Goal: Information Seeking & Learning: Learn about a topic

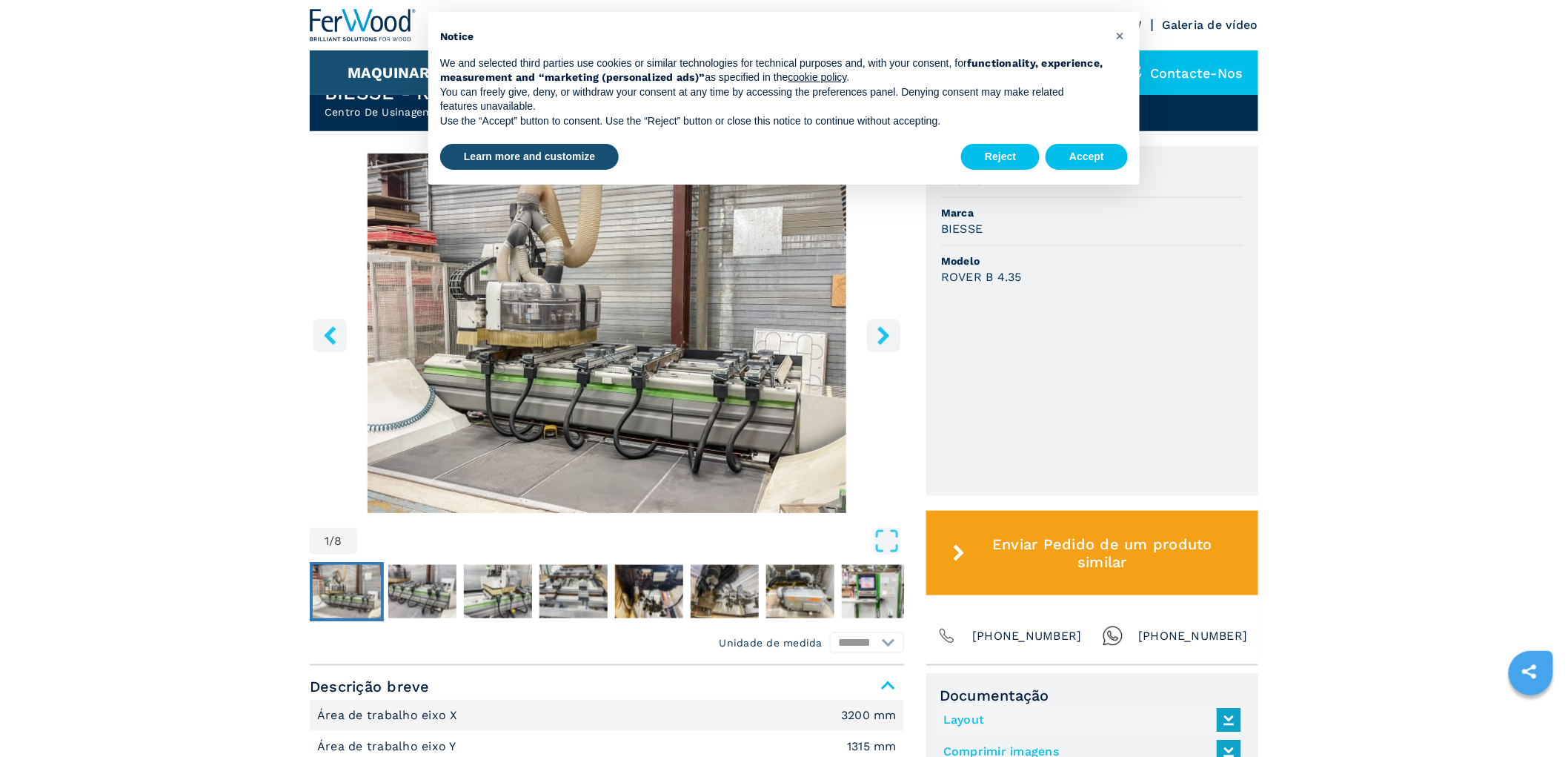
scroll to position [686, 0]
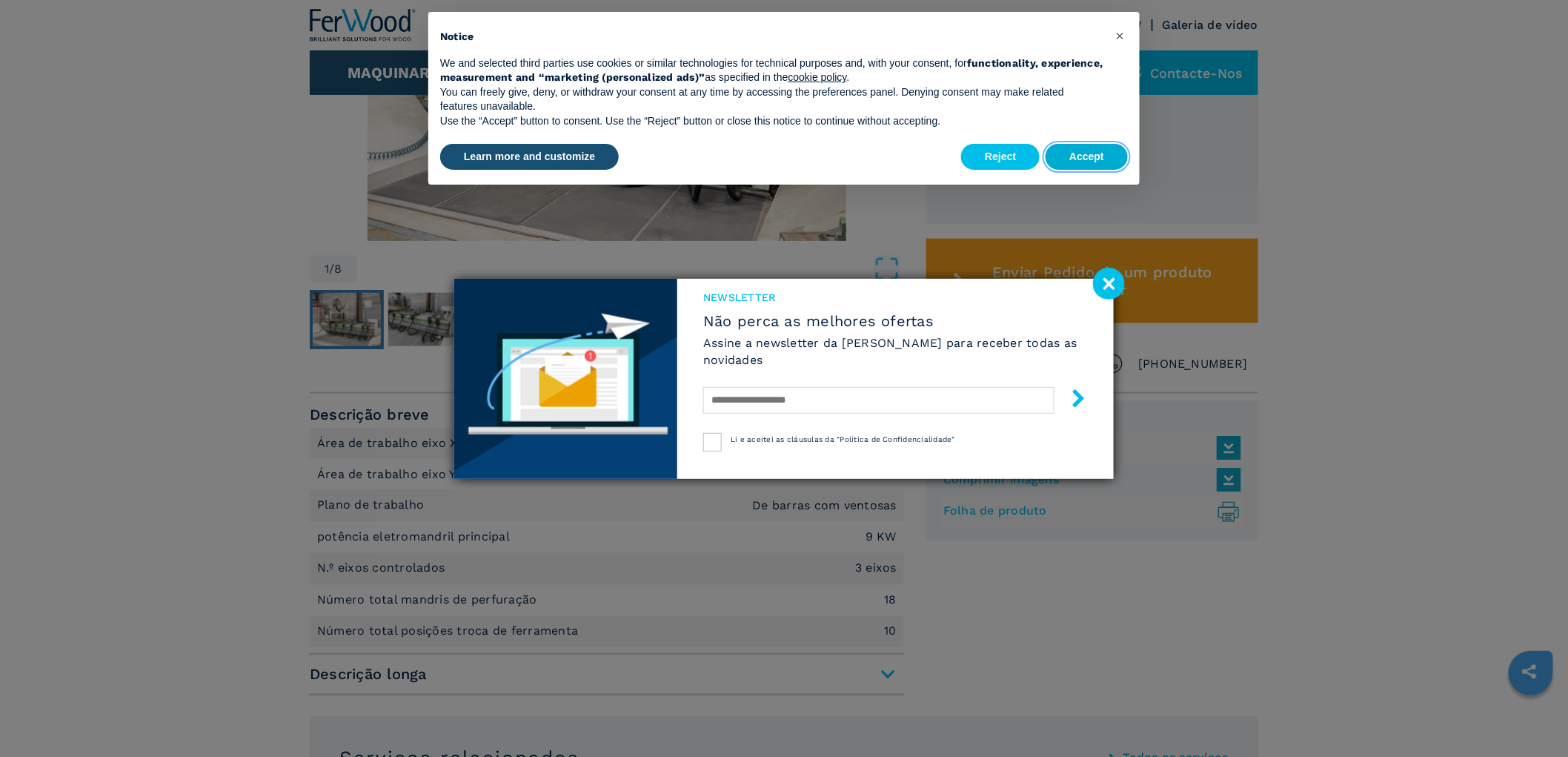
click at [1069, 150] on button "Accept" at bounding box center [1086, 157] width 82 height 27
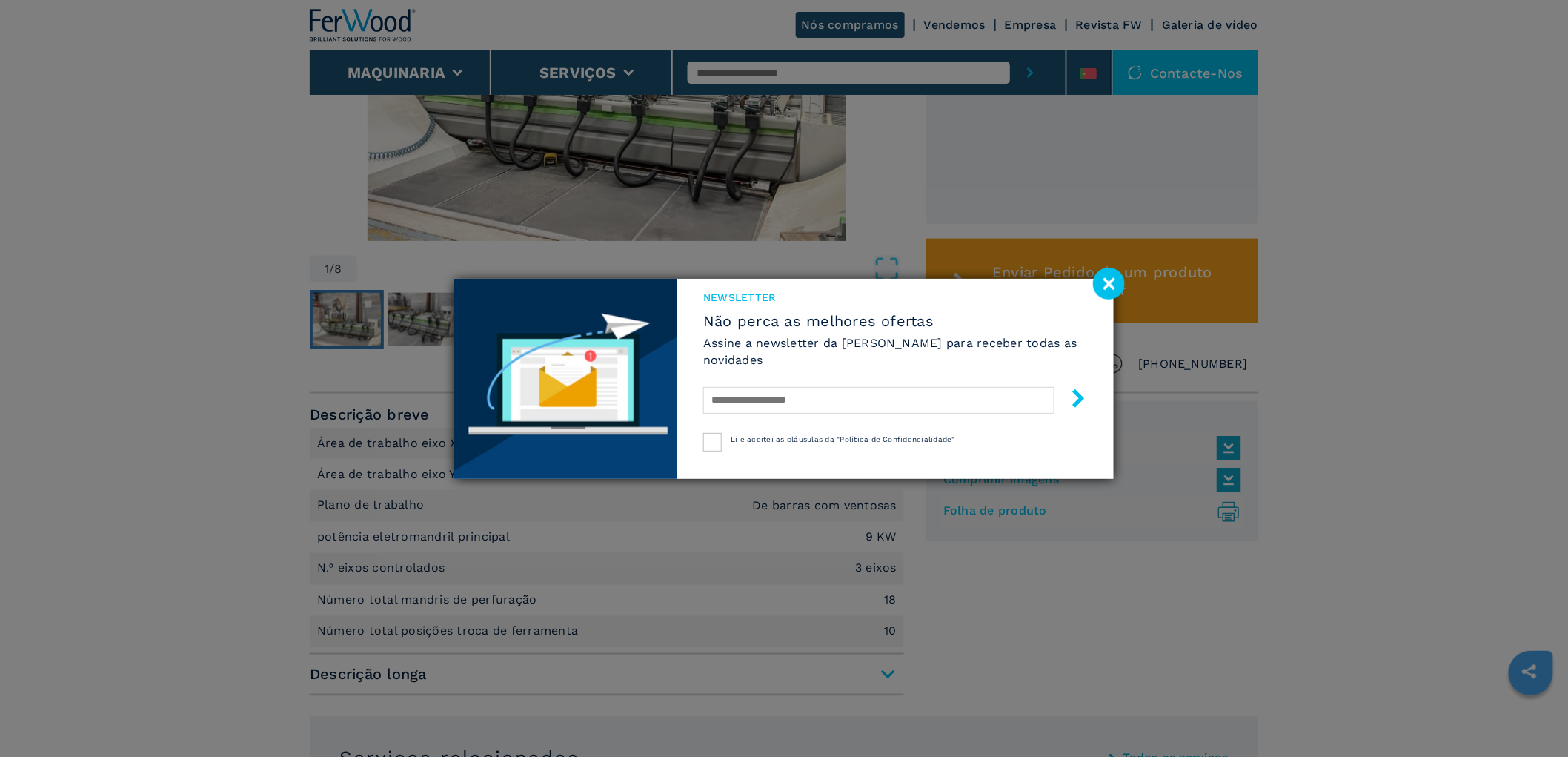
click at [1112, 283] on image at bounding box center [1108, 283] width 32 height 32
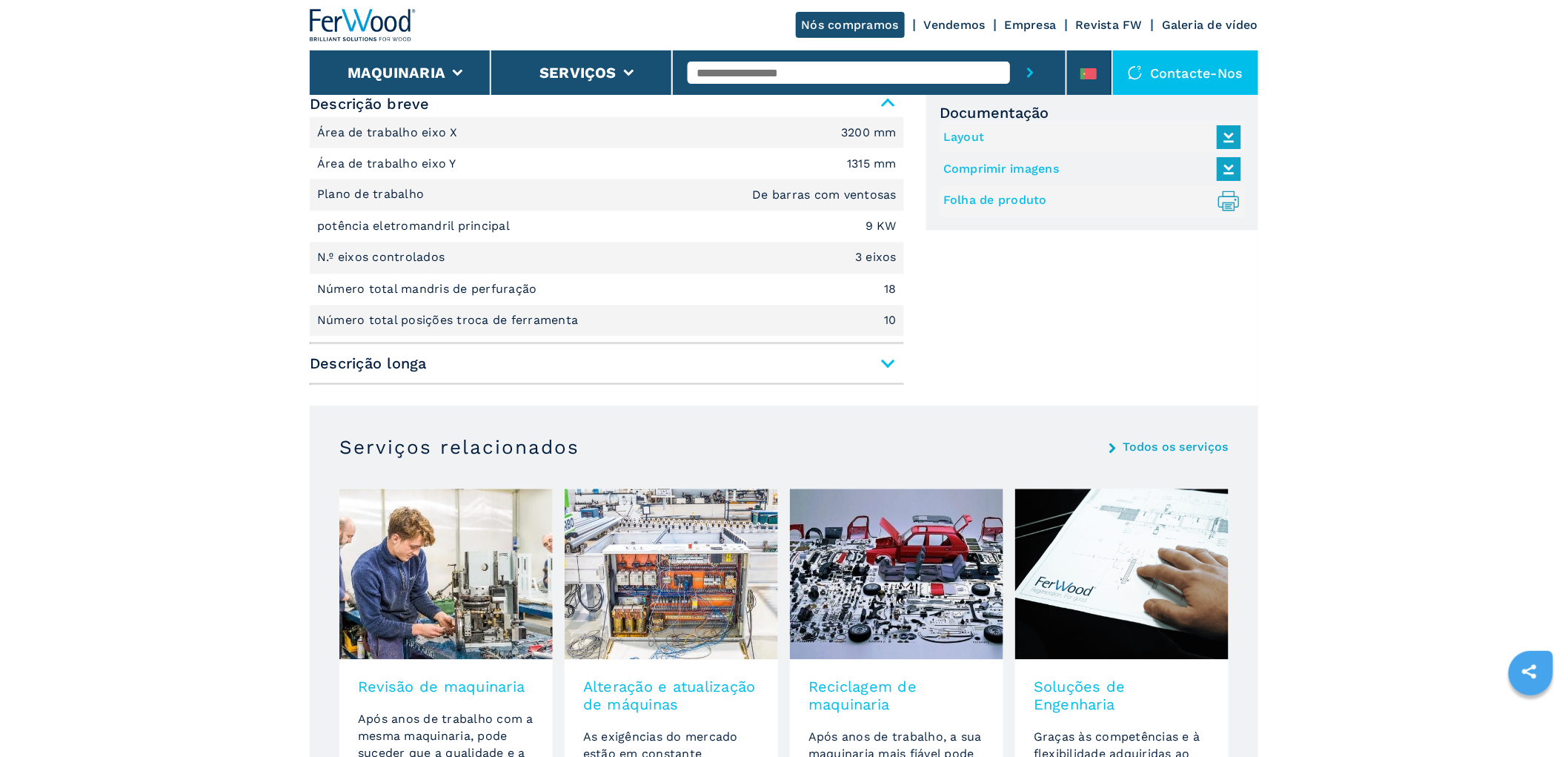
scroll to position [1097, 0]
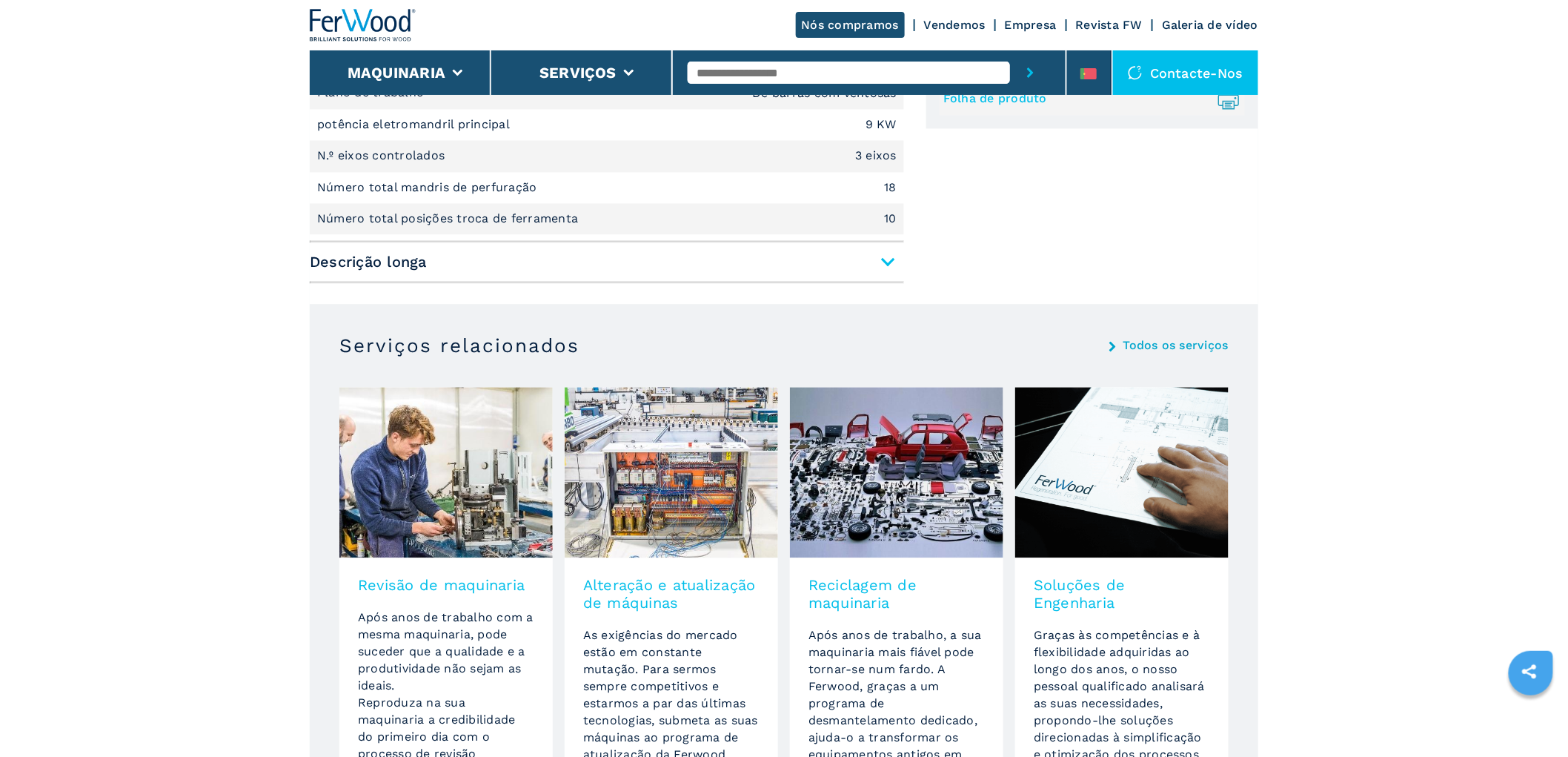
click at [887, 249] on span "Descrição longa" at bounding box center [607, 262] width 594 height 27
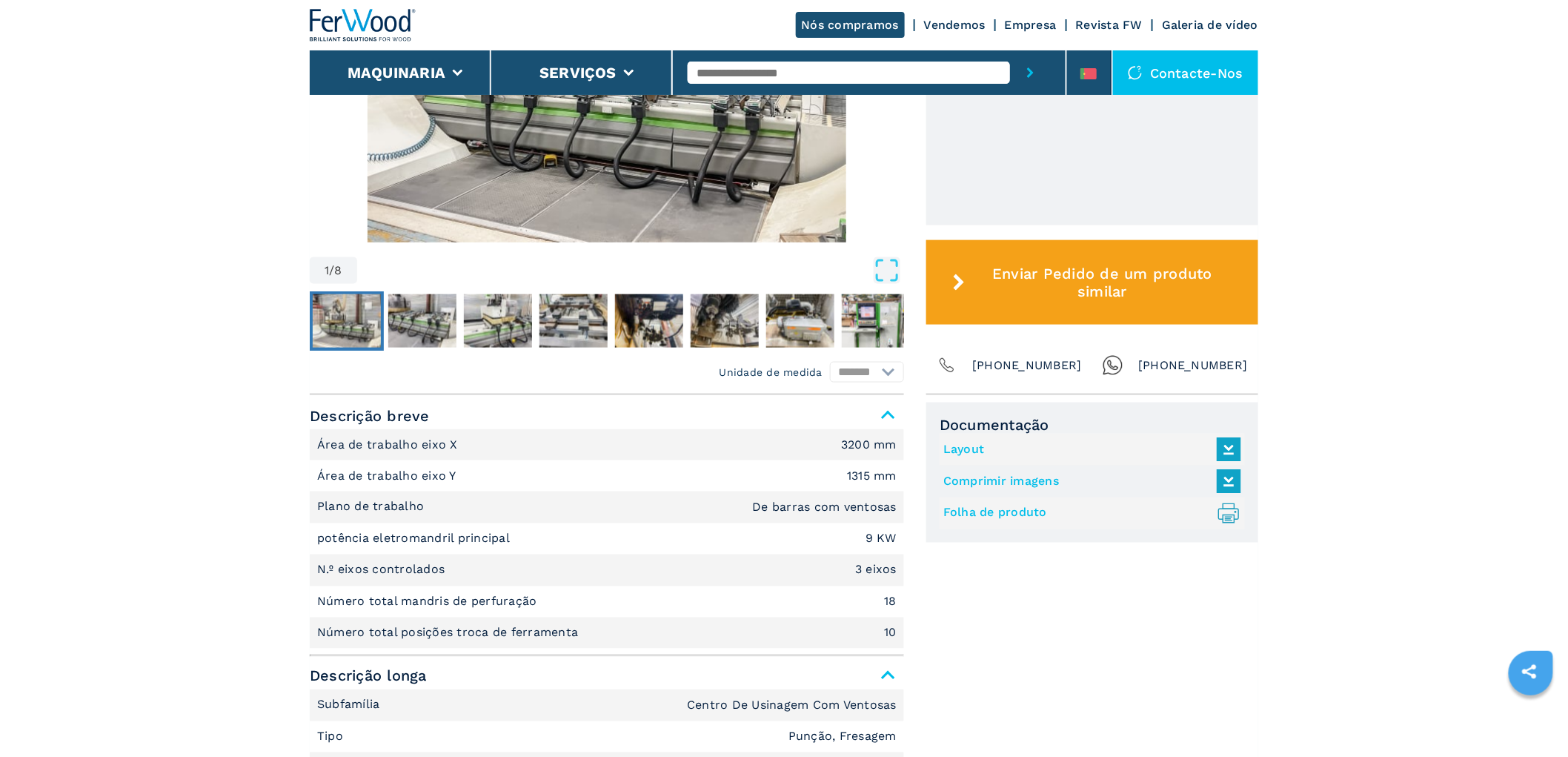
scroll to position [686, 0]
click at [1231, 432] on icon at bounding box center [1229, 448] width 32 height 31
click at [1233, 471] on icon at bounding box center [1229, 478] width 17 height 13
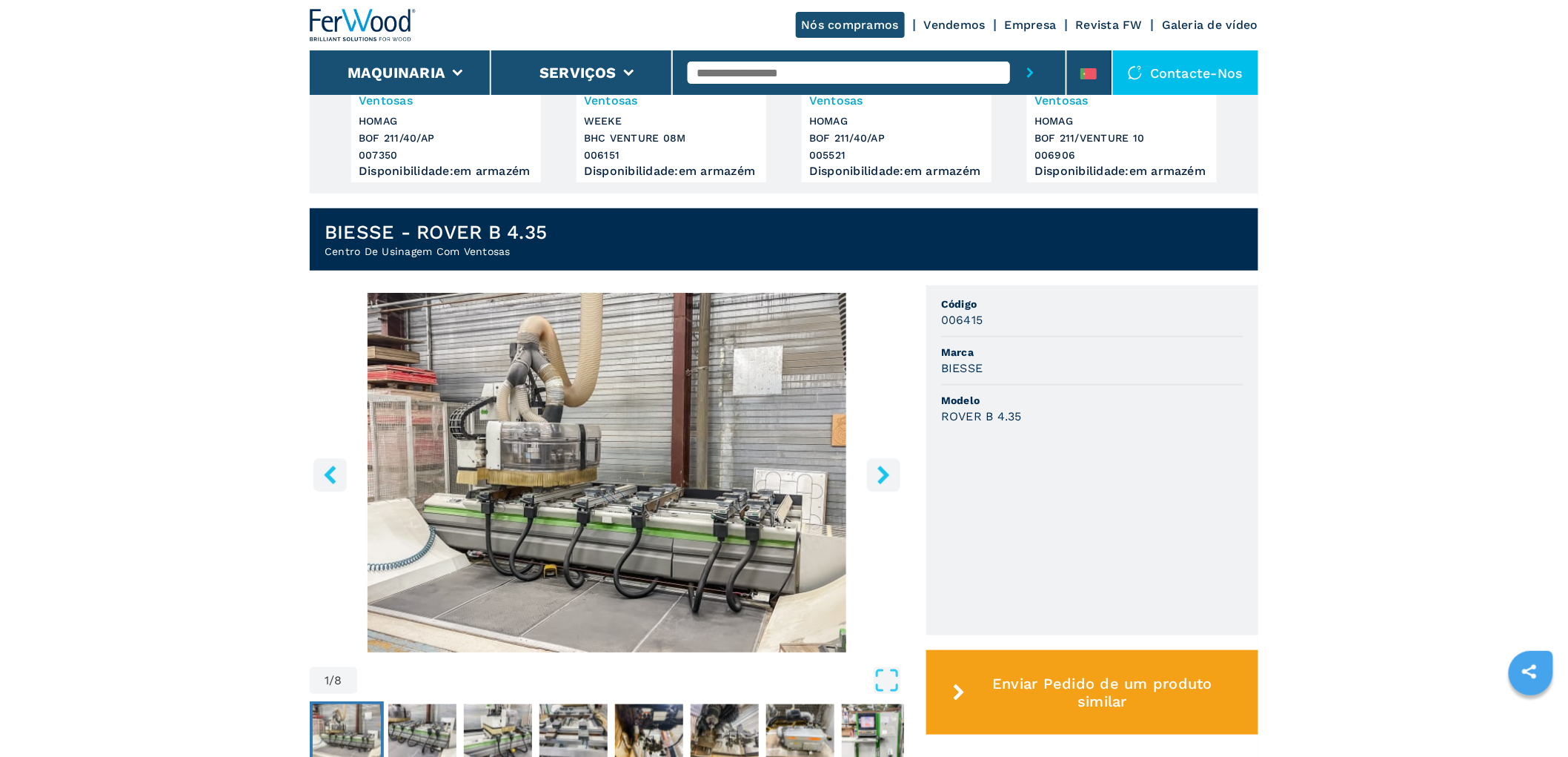
scroll to position [411, 0]
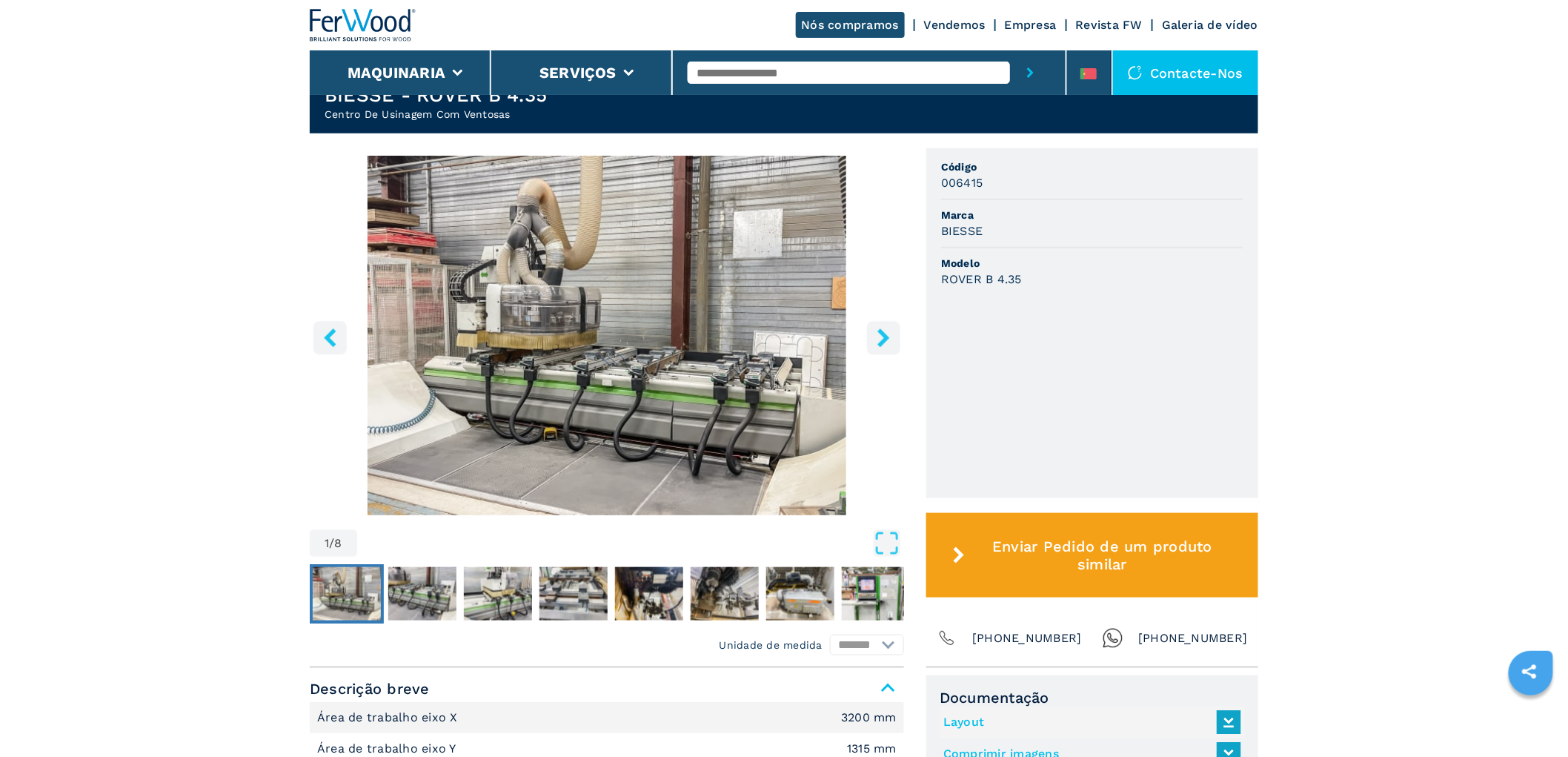
click at [879, 328] on icon "right-button" at bounding box center [883, 337] width 19 height 19
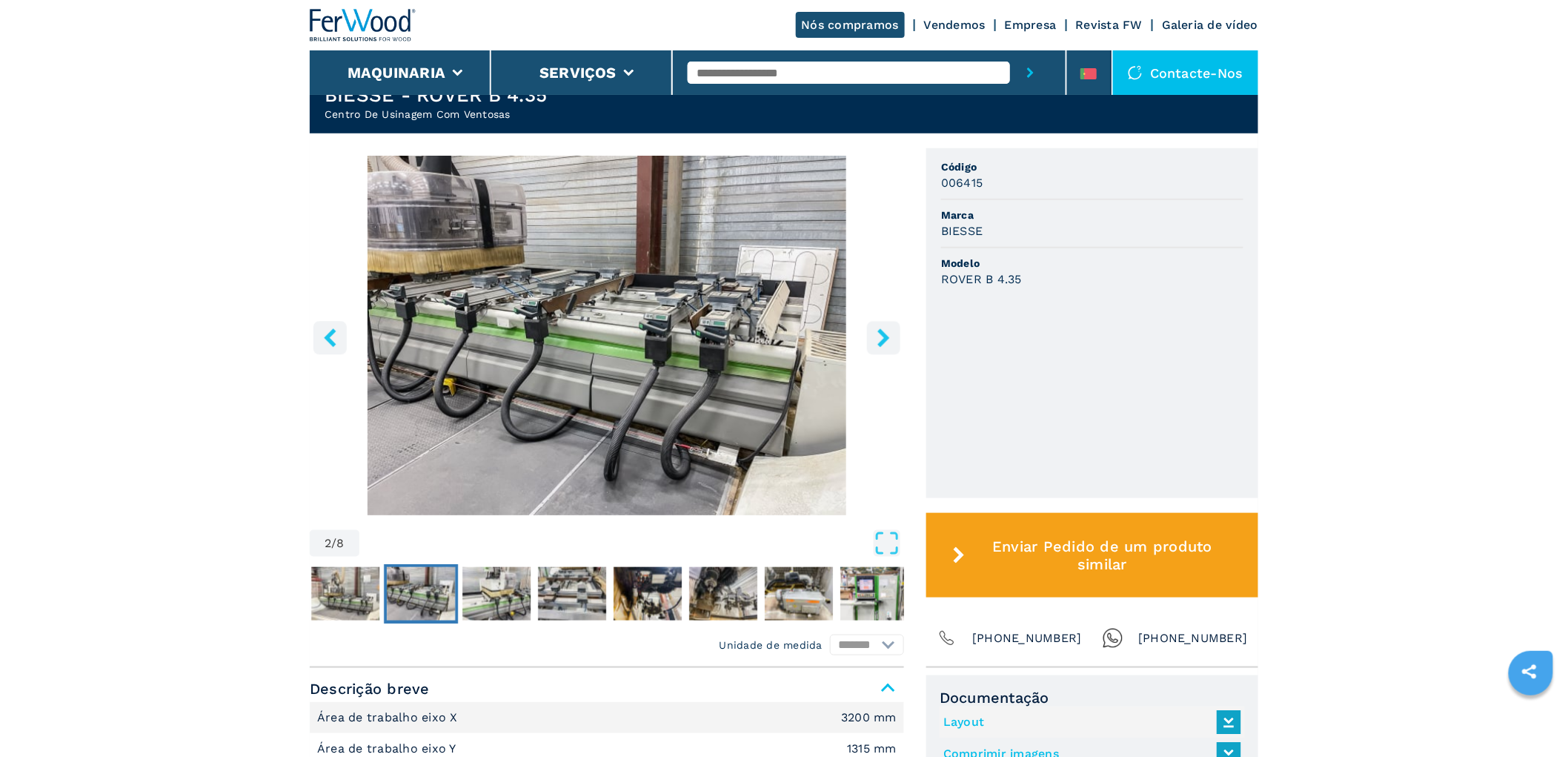
click at [879, 328] on icon "right-button" at bounding box center [883, 337] width 19 height 19
click at [883, 328] on icon "right-button" at bounding box center [883, 337] width 19 height 19
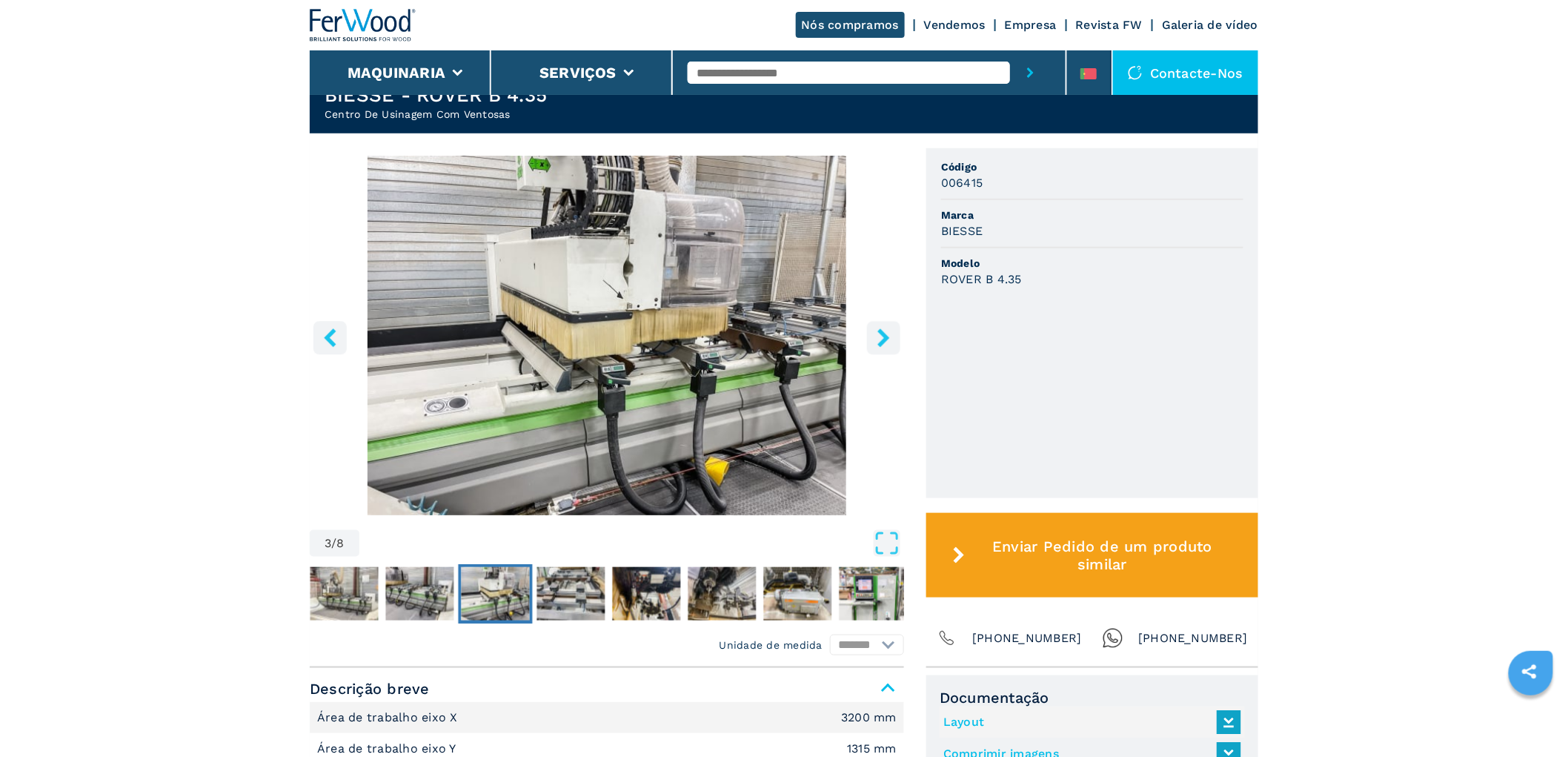
click at [883, 328] on icon "right-button" at bounding box center [883, 337] width 19 height 19
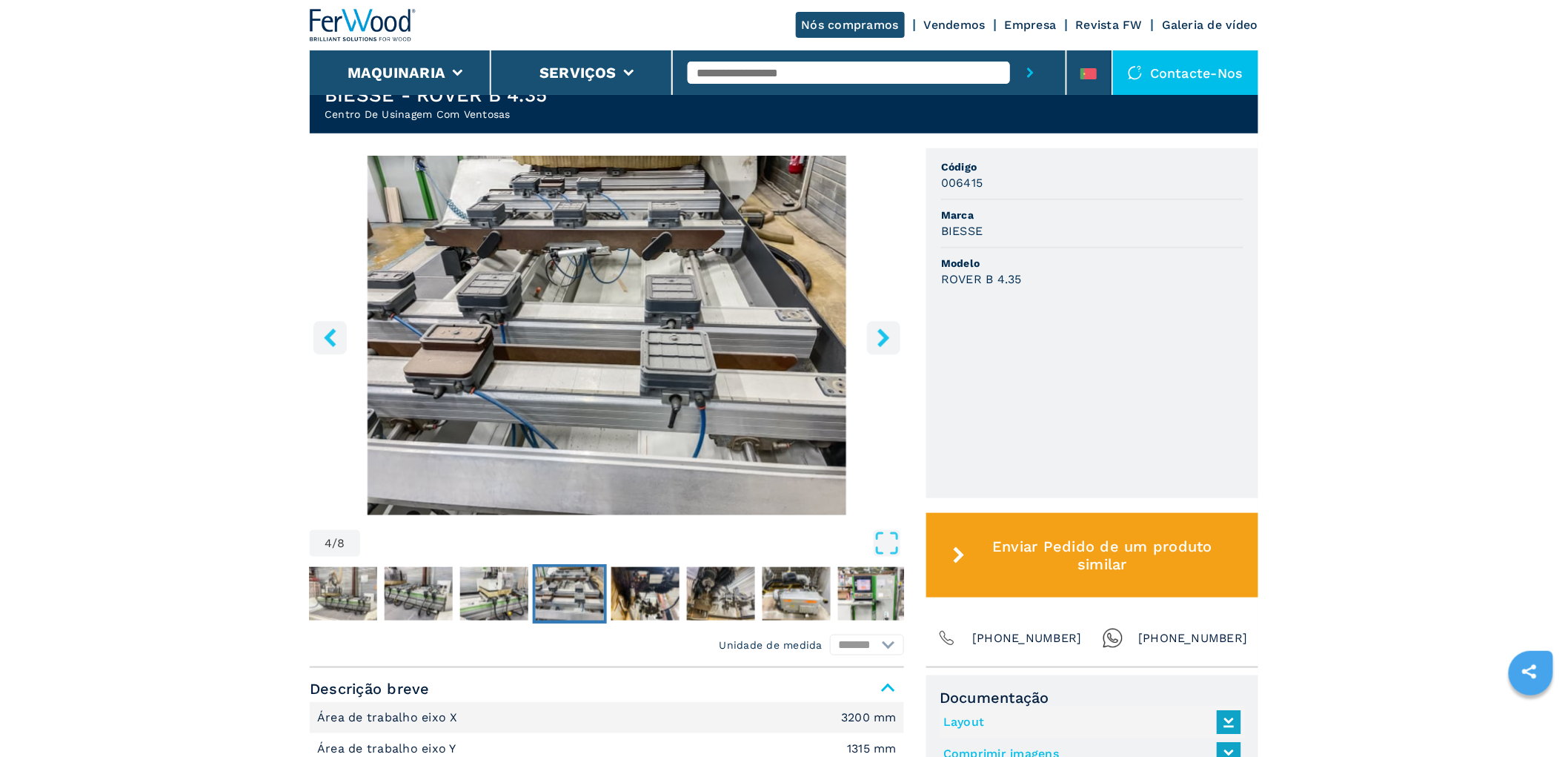
click at [883, 328] on icon "right-button" at bounding box center [883, 337] width 19 height 19
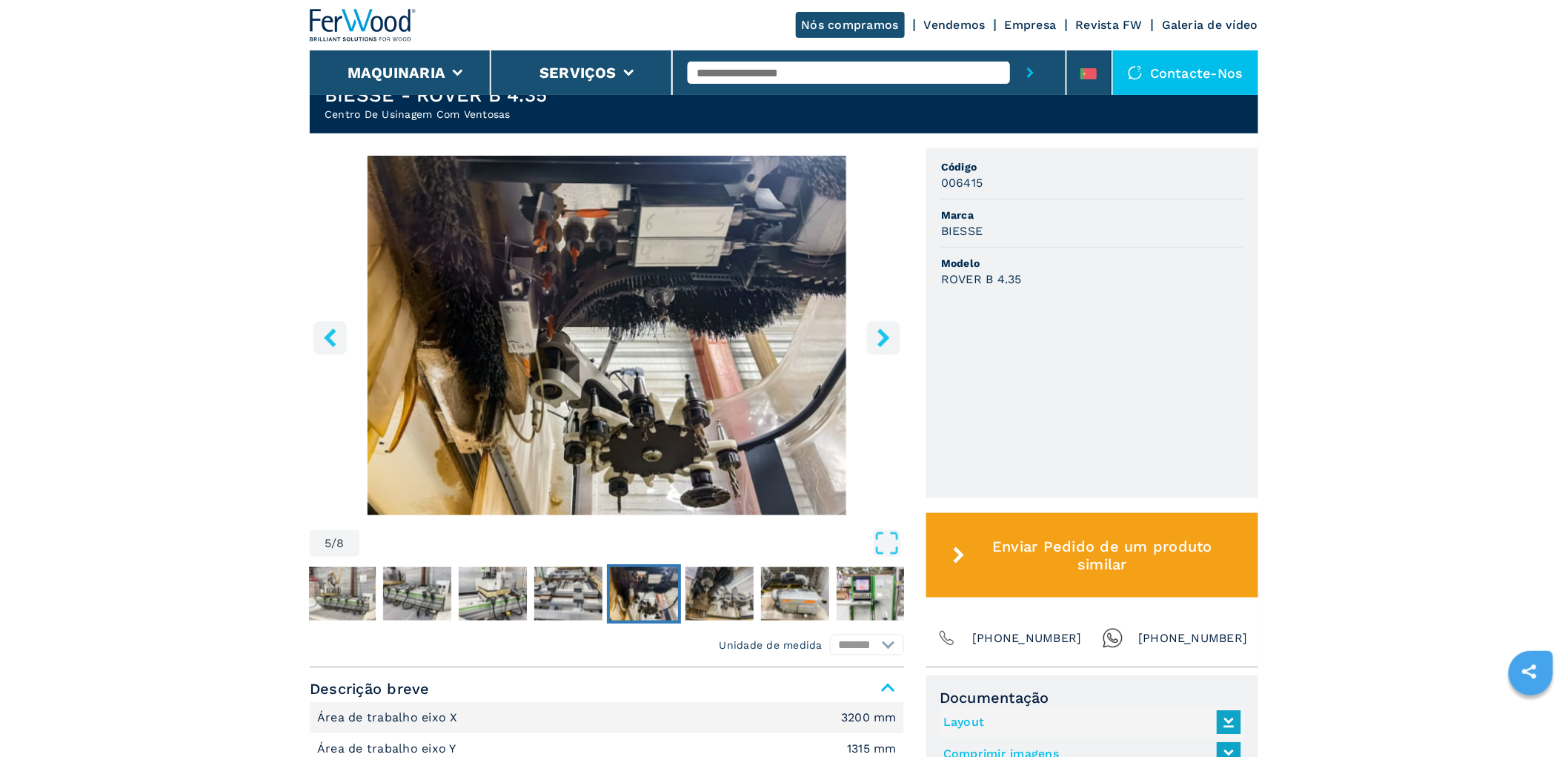
click at [883, 328] on icon "right-button" at bounding box center [883, 337] width 19 height 19
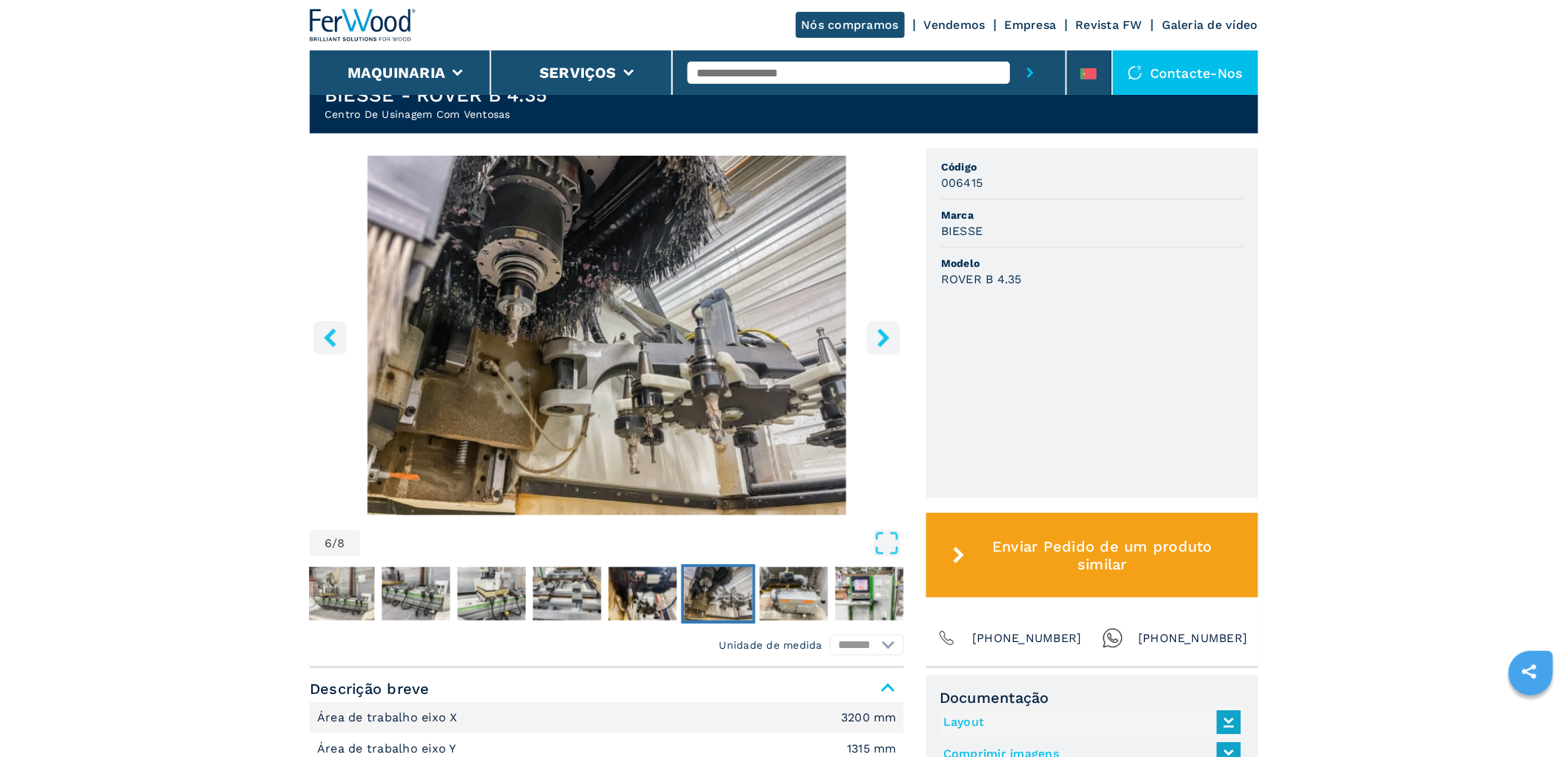
click at [883, 328] on icon "right-button" at bounding box center [883, 337] width 19 height 19
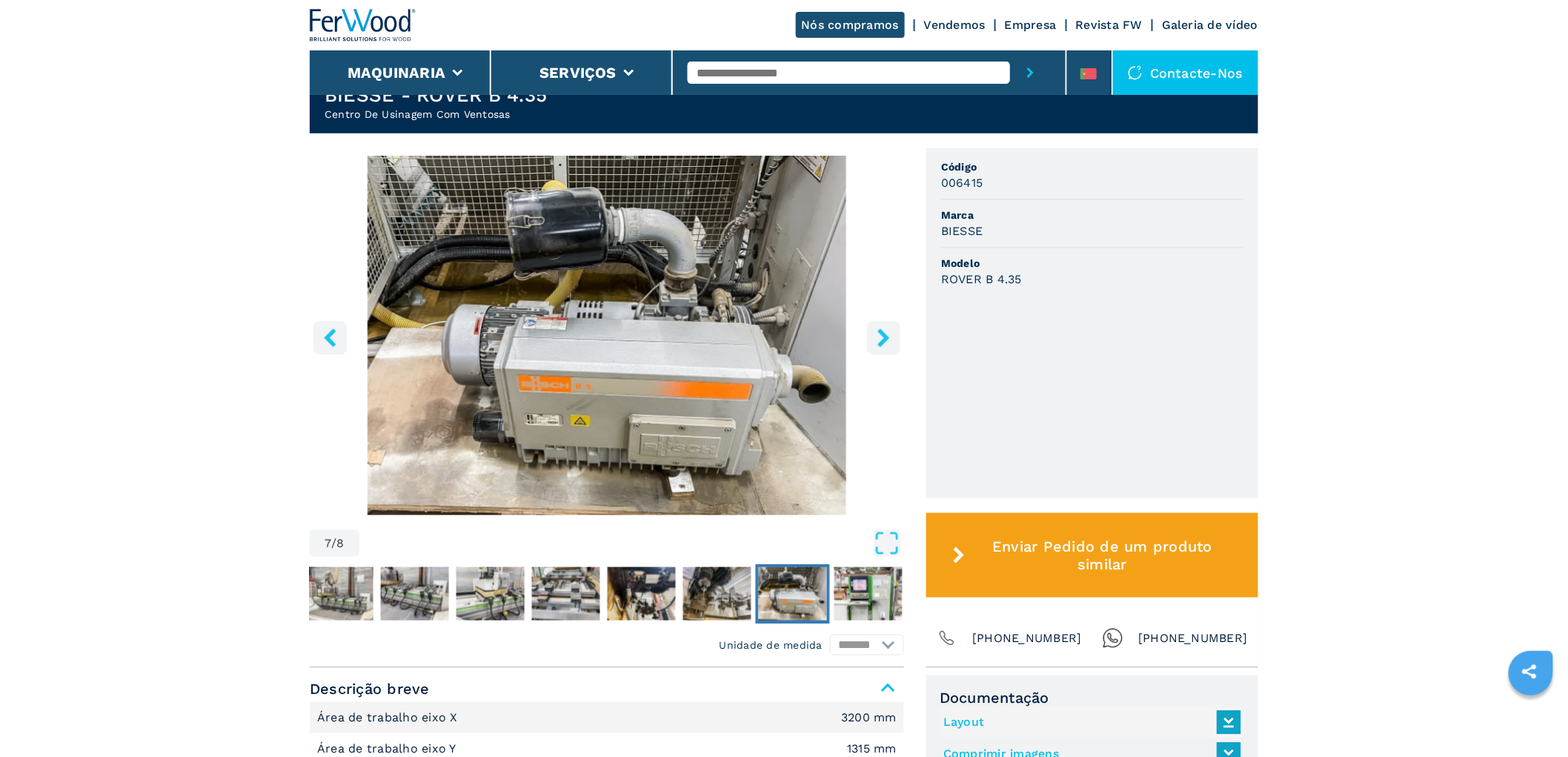
click at [883, 328] on icon "right-button" at bounding box center [883, 337] width 19 height 19
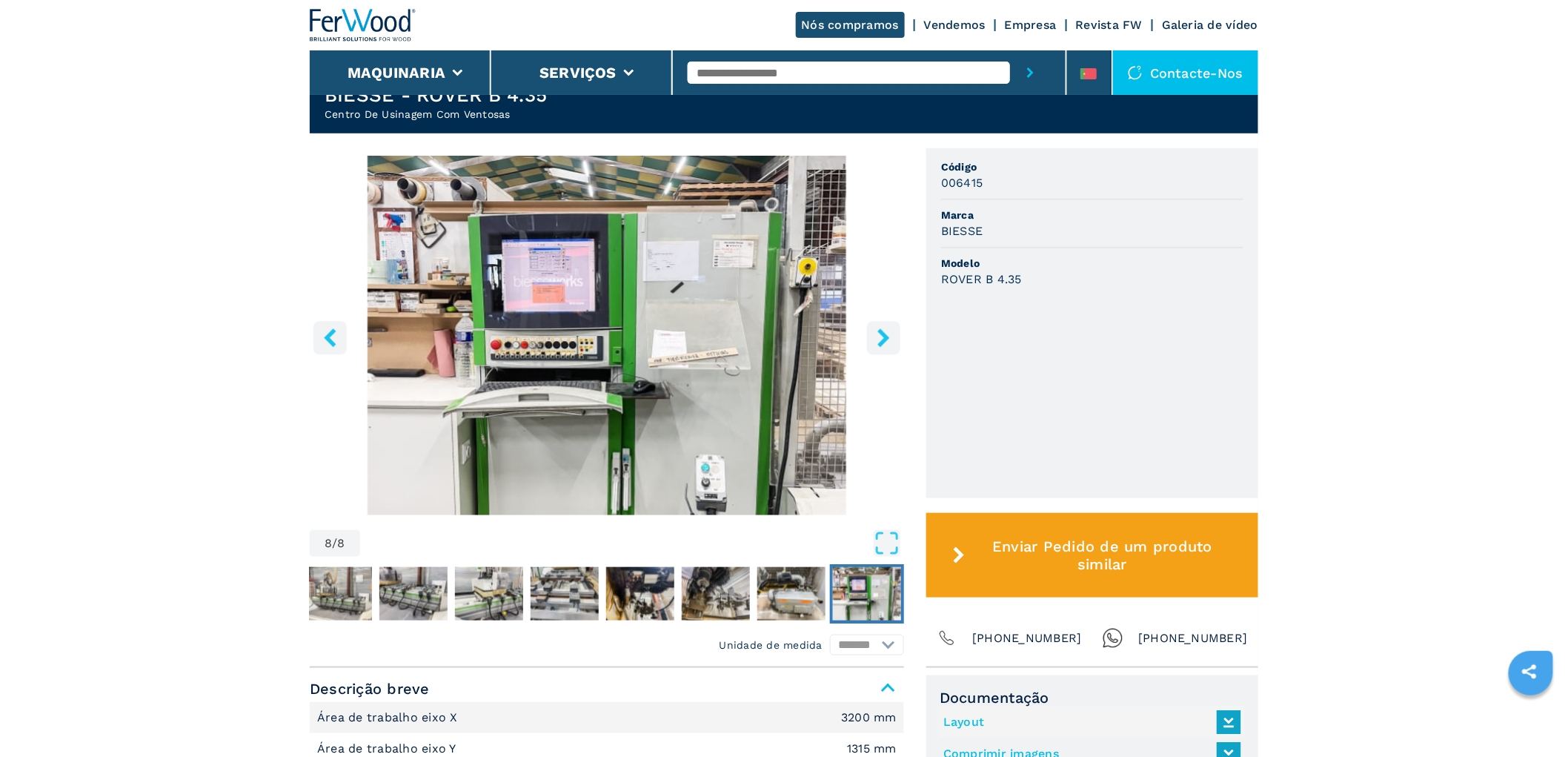
click at [883, 328] on icon "right-button" at bounding box center [883, 337] width 19 height 19
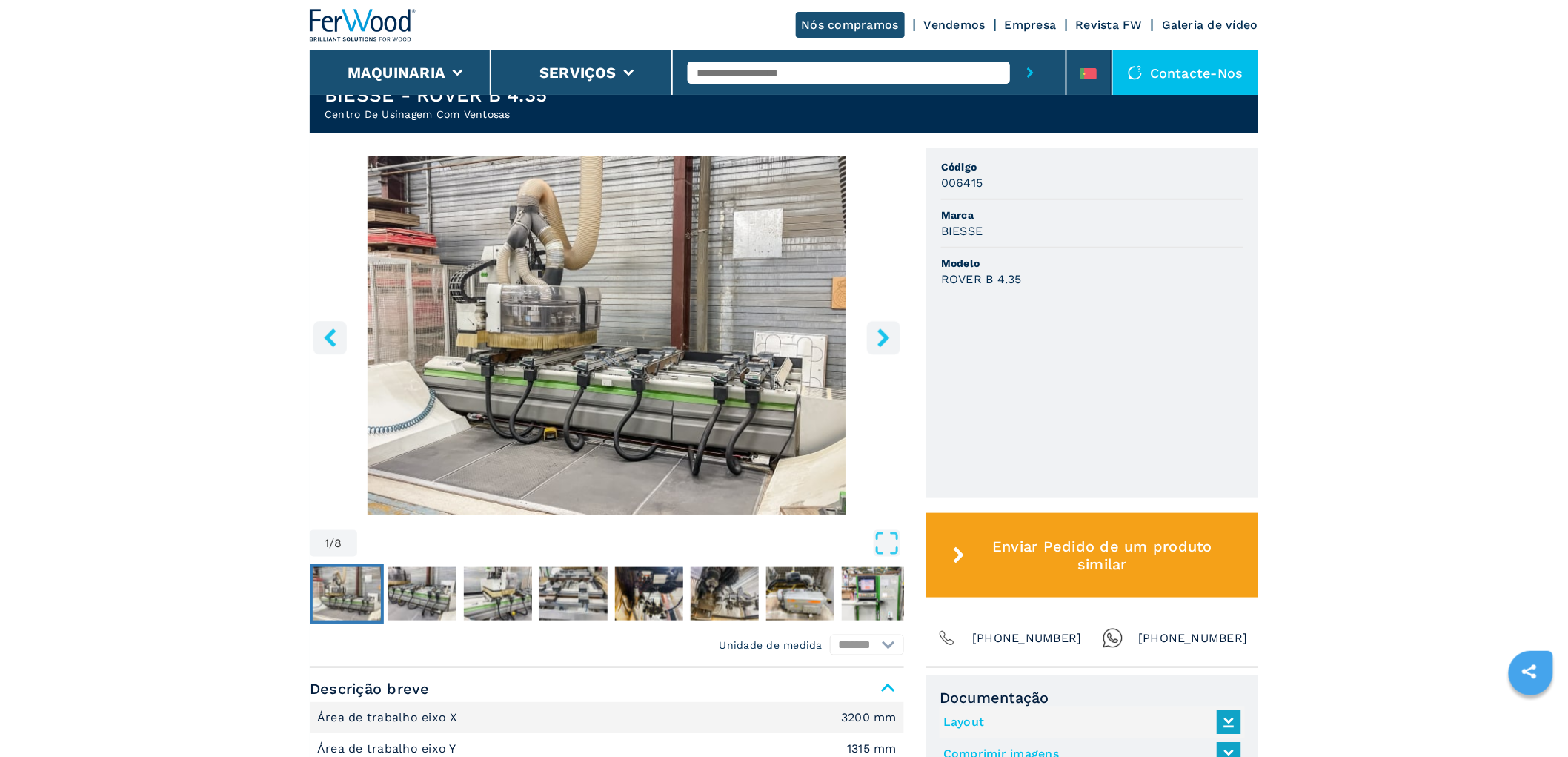
click at [883, 328] on icon "right-button" at bounding box center [883, 337] width 19 height 19
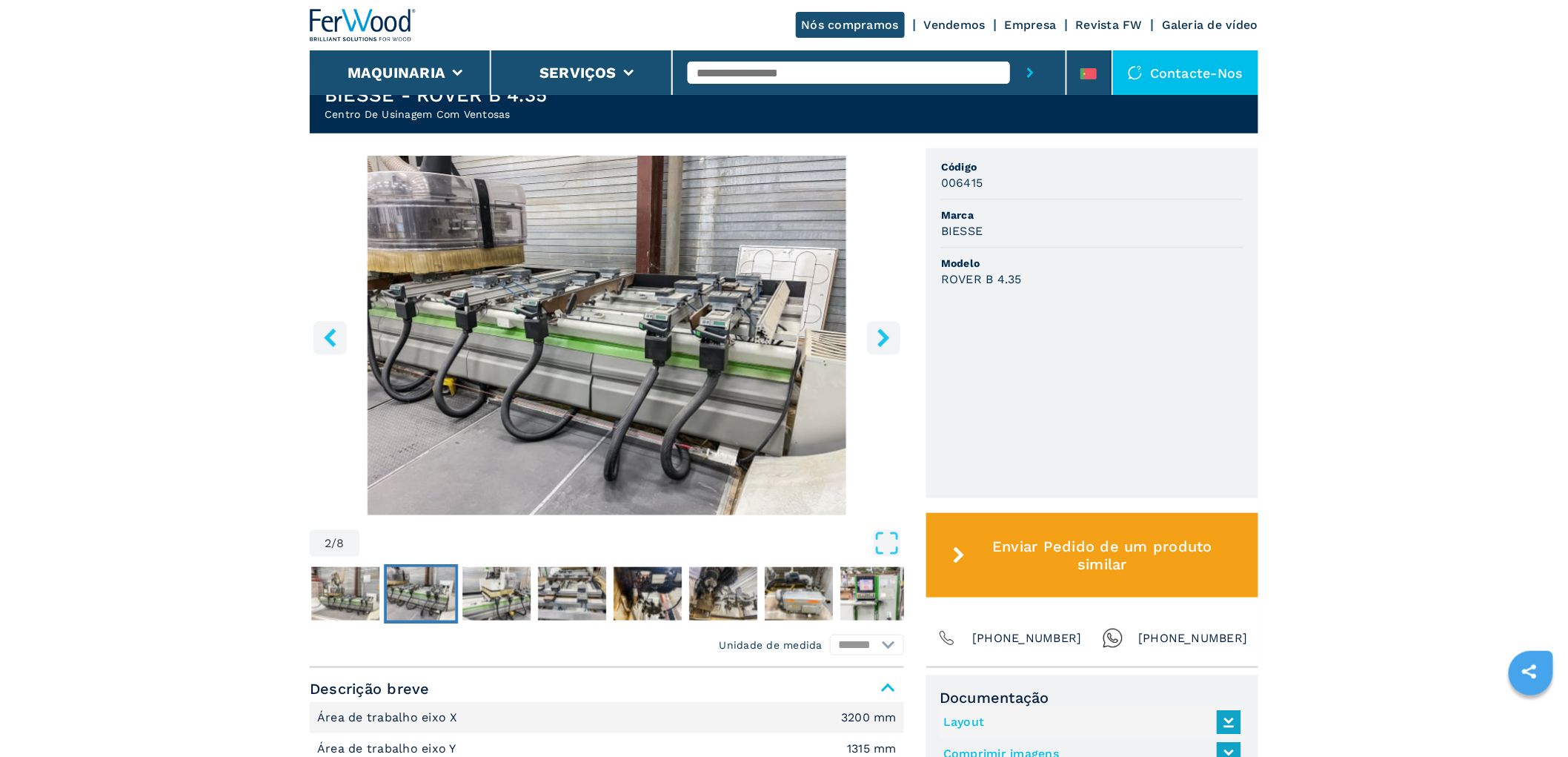
click at [883, 328] on icon "right-button" at bounding box center [883, 337] width 19 height 19
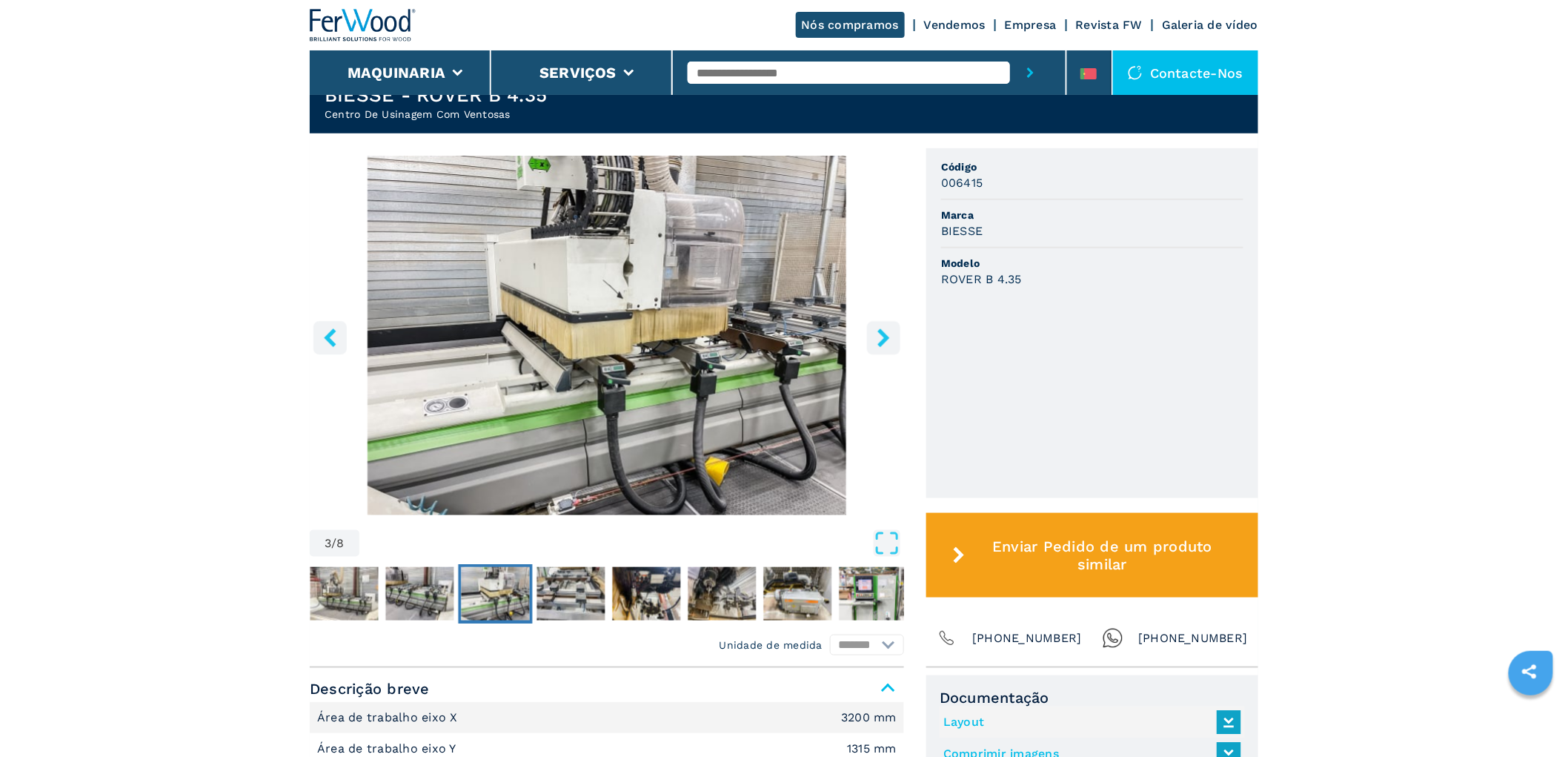
click at [883, 328] on icon "right-button" at bounding box center [883, 337] width 19 height 19
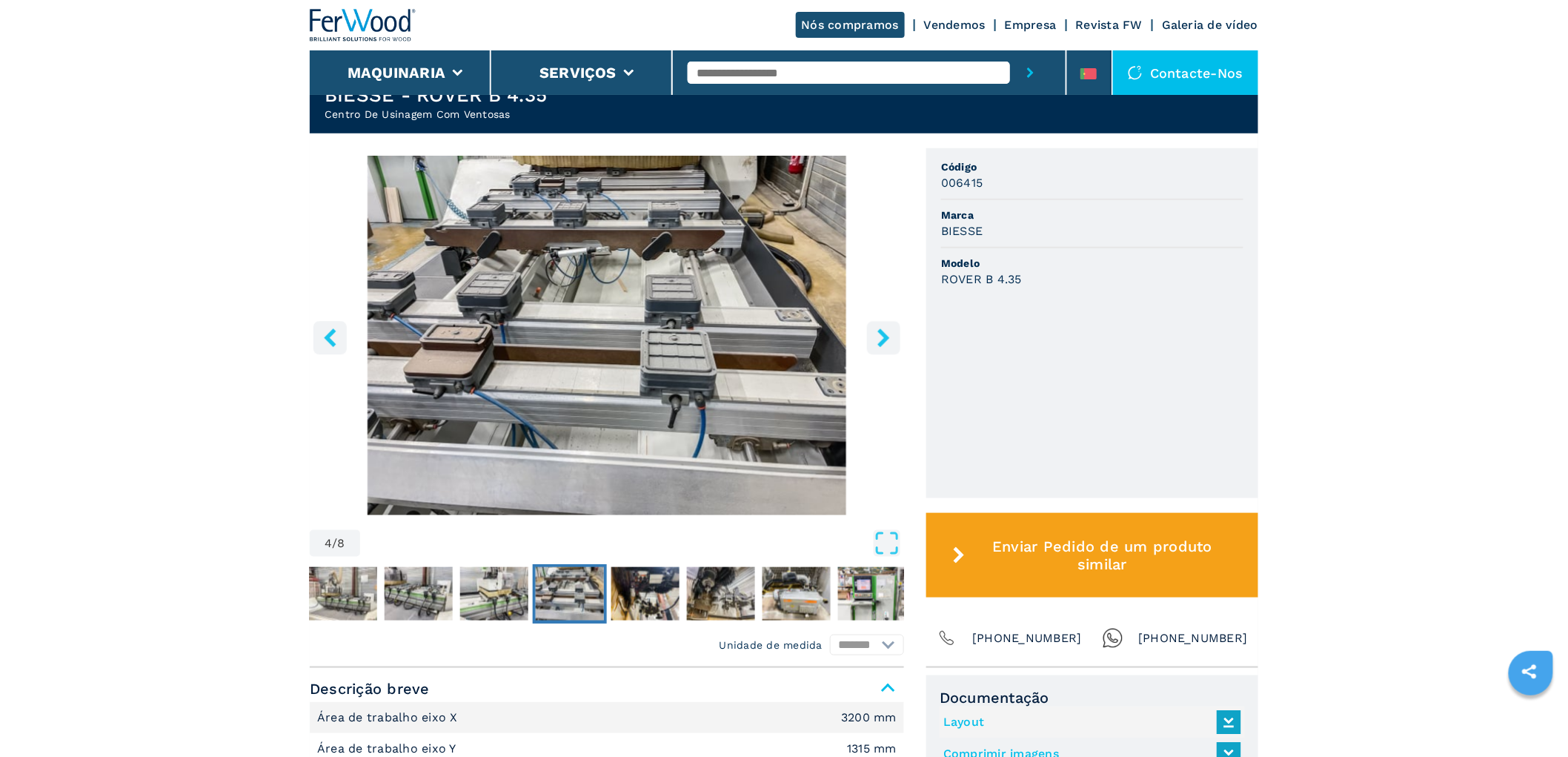
click at [883, 328] on icon "right-button" at bounding box center [883, 337] width 19 height 19
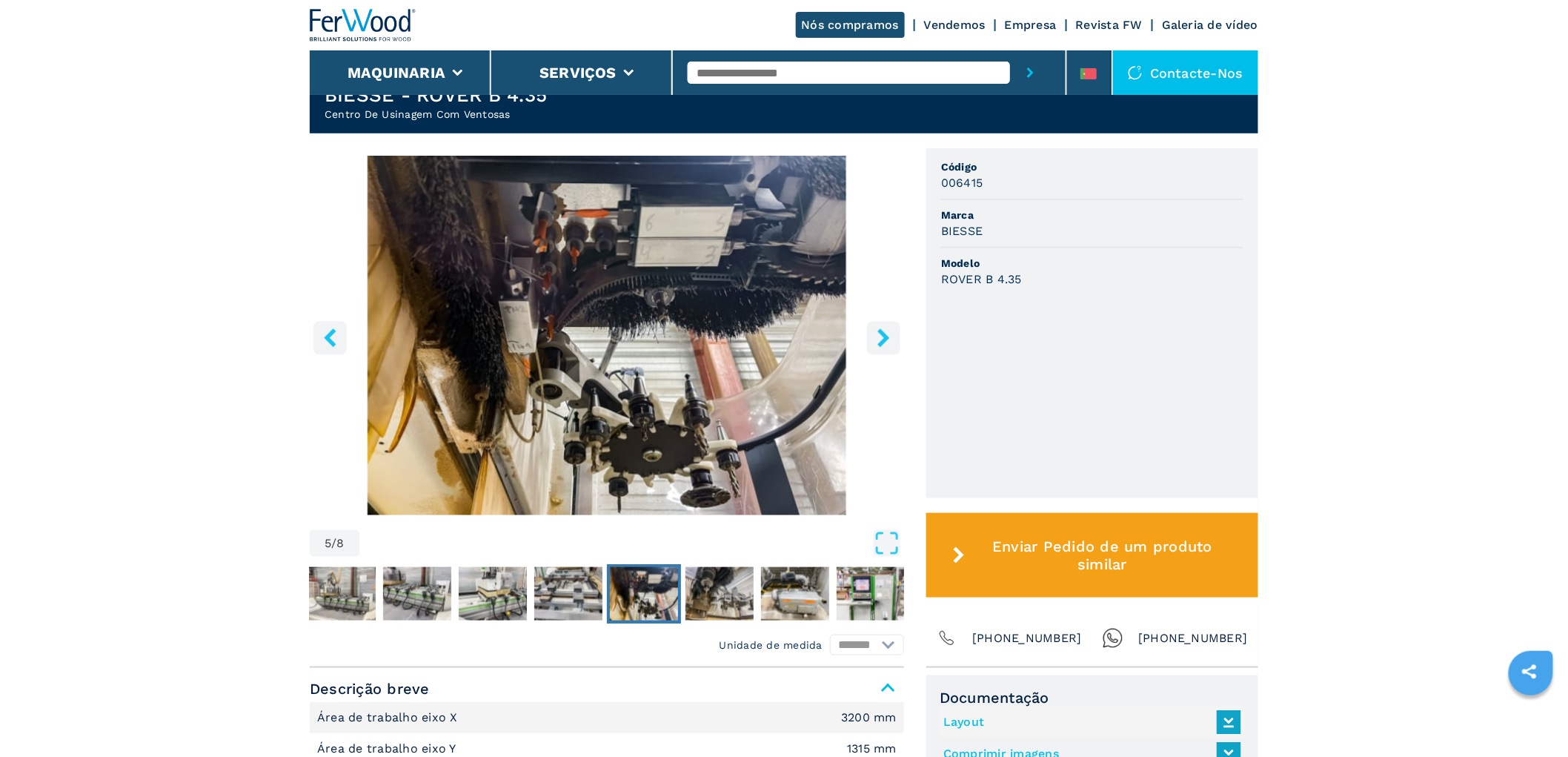
click at [883, 328] on icon "right-button" at bounding box center [883, 337] width 19 height 19
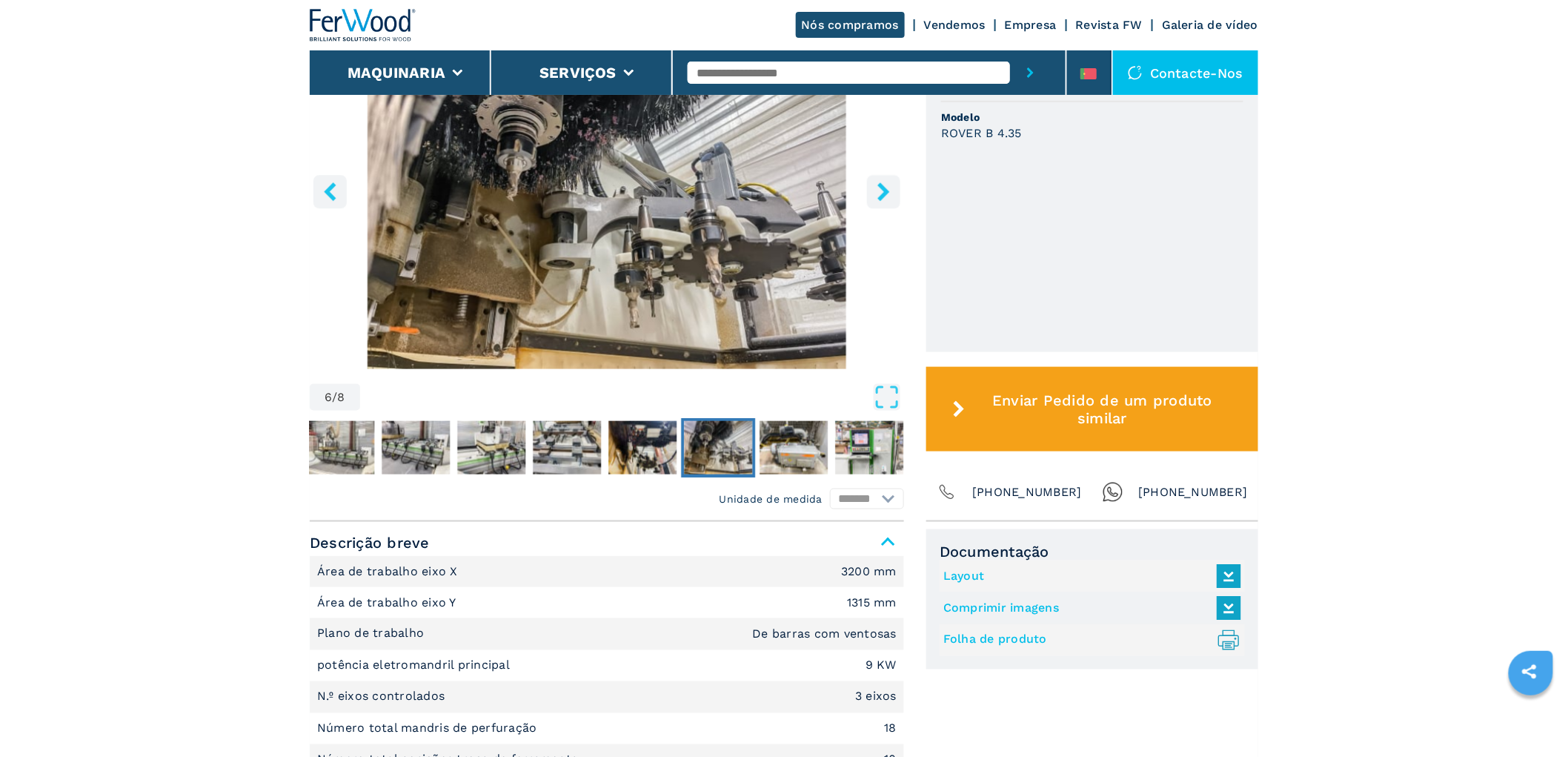
scroll to position [686, 0]
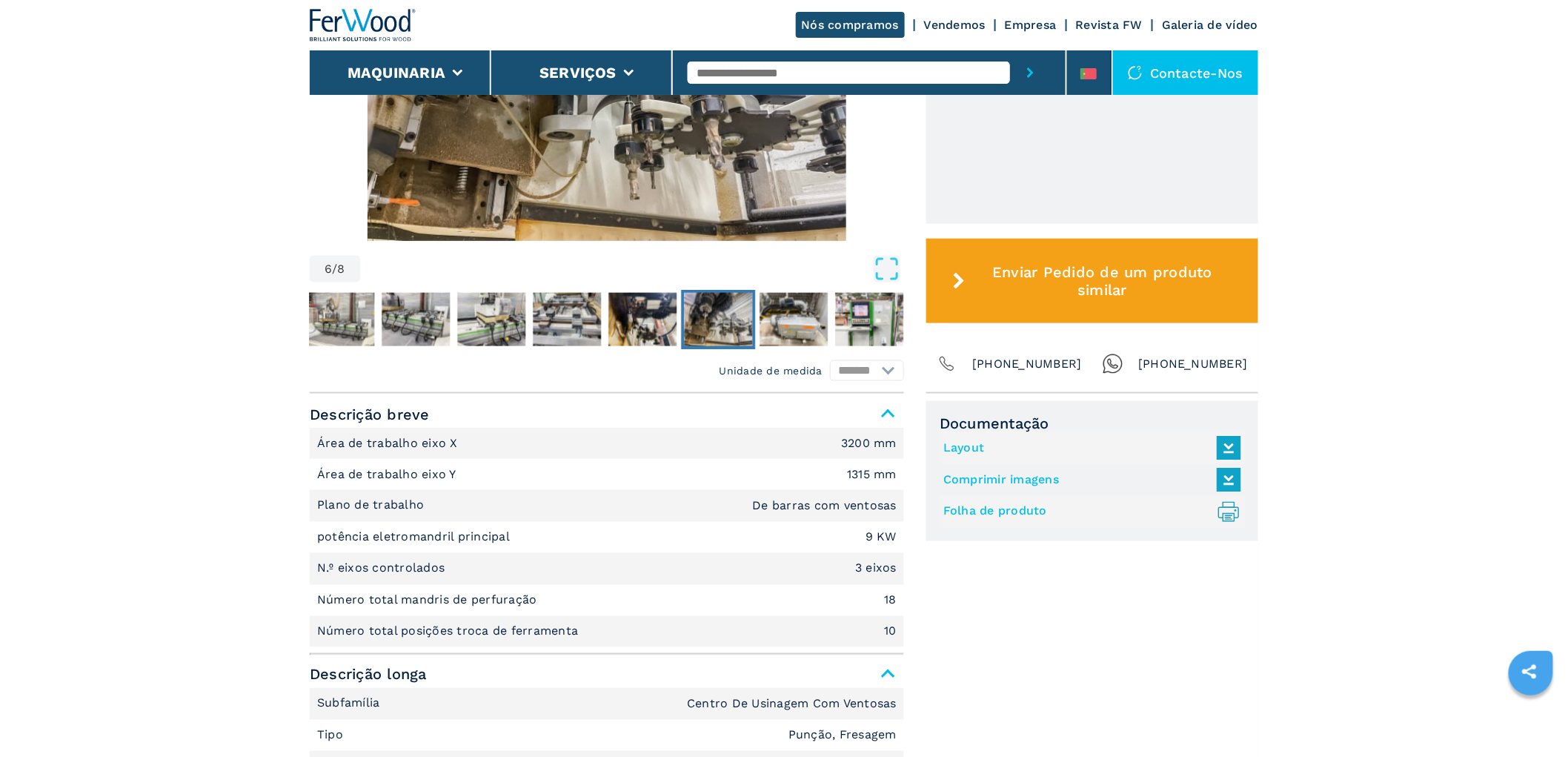
click at [1228, 500] on icon ".prefix__st0{stroke-linecap:round;stroke-linejoin:round}.prefix__st0,.prefix__s…" at bounding box center [1229, 512] width 24 height 24
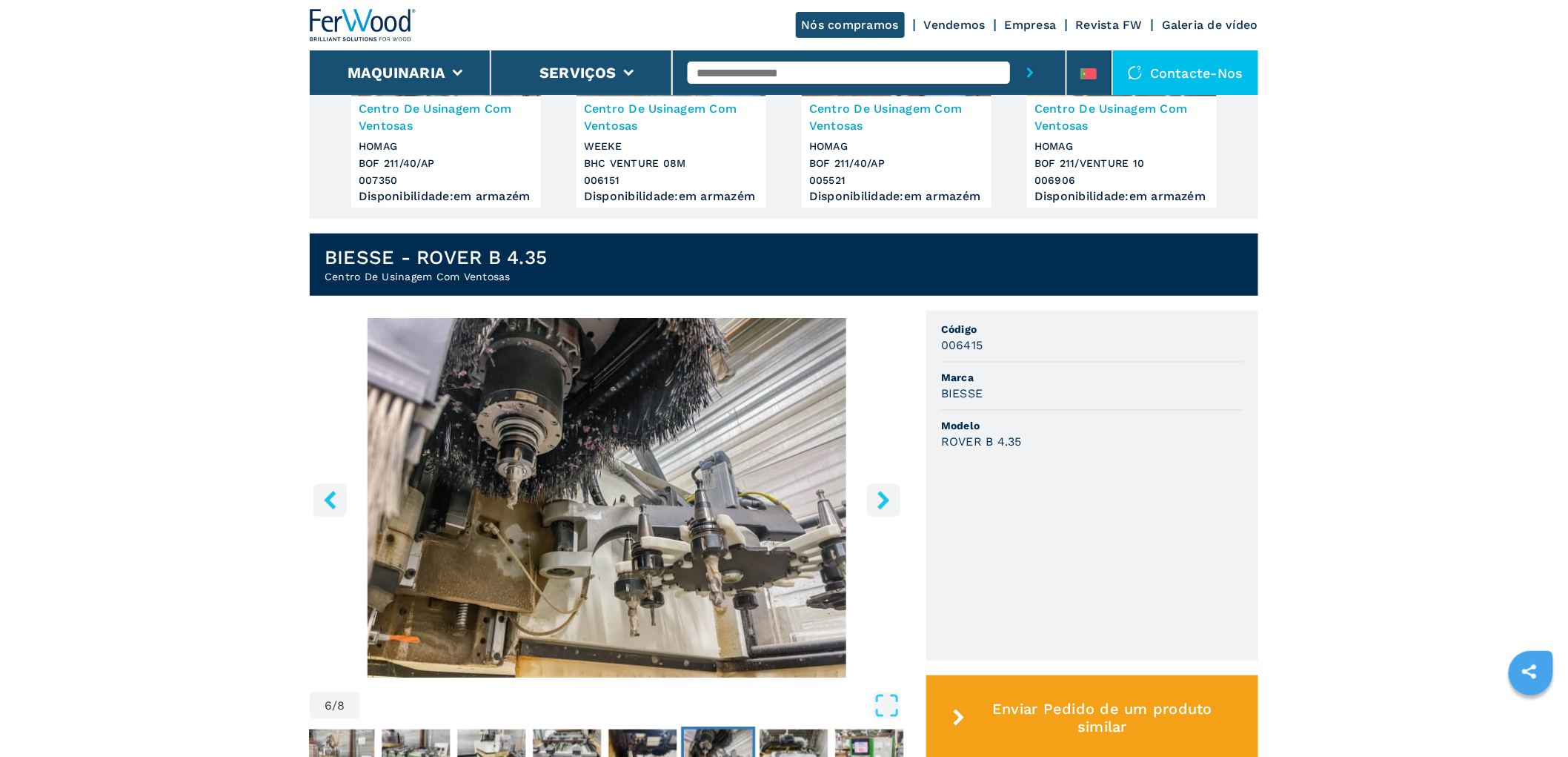
scroll to position [0, 0]
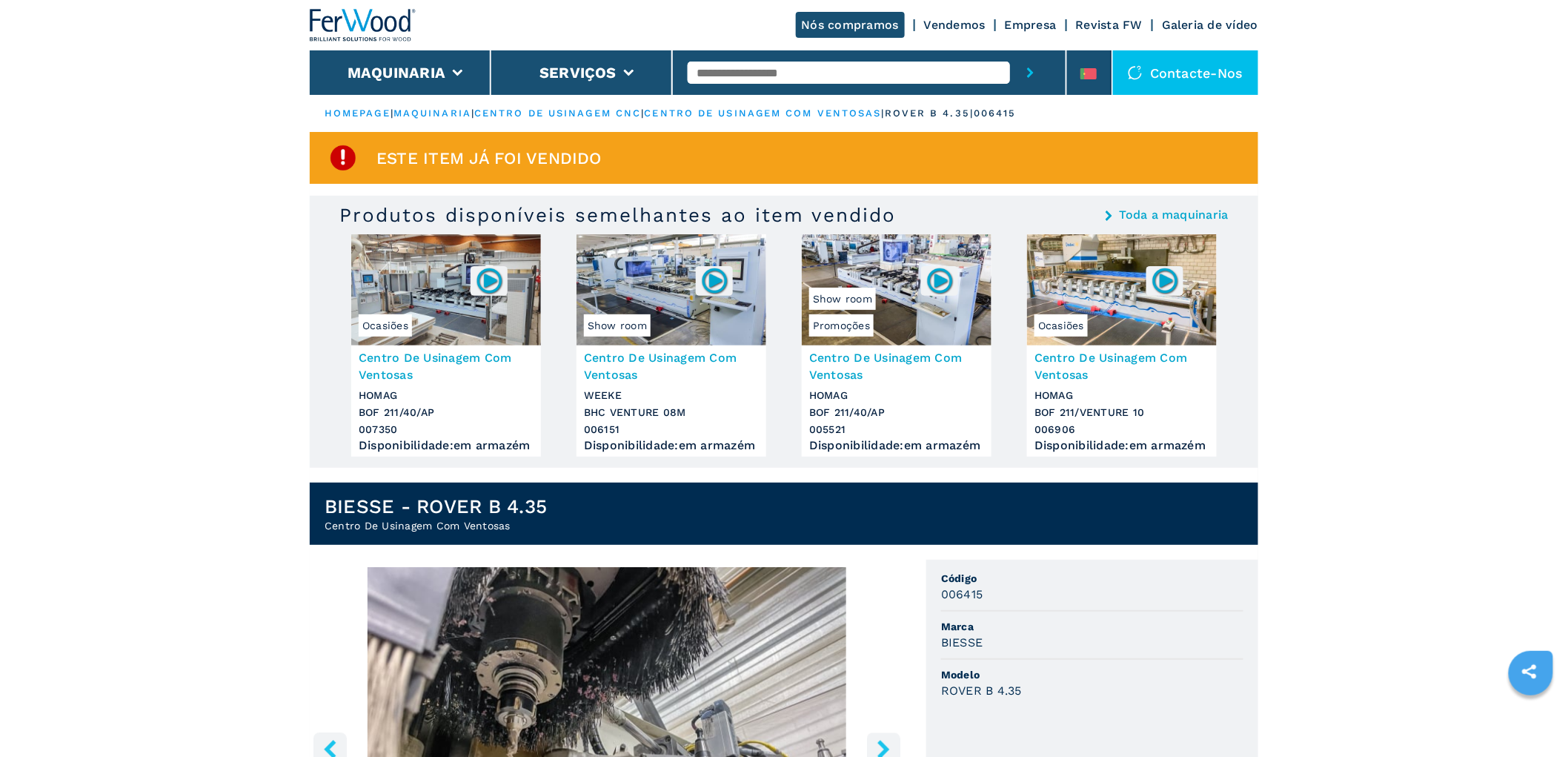
click at [1126, 349] on h3 "Centro De Usinagem Com Ventosas" at bounding box center [1121, 366] width 175 height 34
click at [1166, 282] on img at bounding box center [1165, 281] width 29 height 29
